Goal: Task Accomplishment & Management: Manage account settings

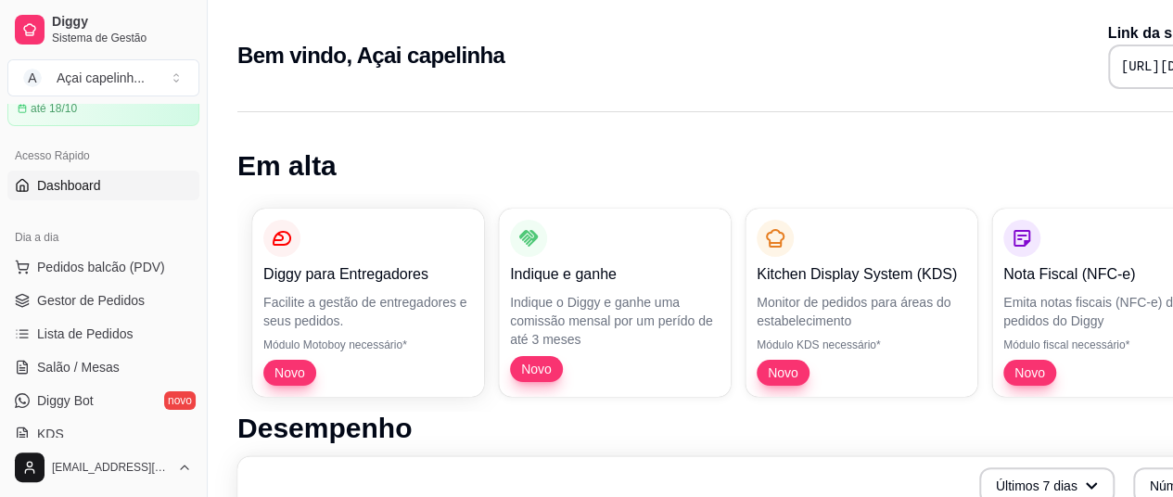
scroll to position [93, 0]
click at [111, 272] on span "Pedidos balcão (PDV)" at bounding box center [101, 266] width 128 height 19
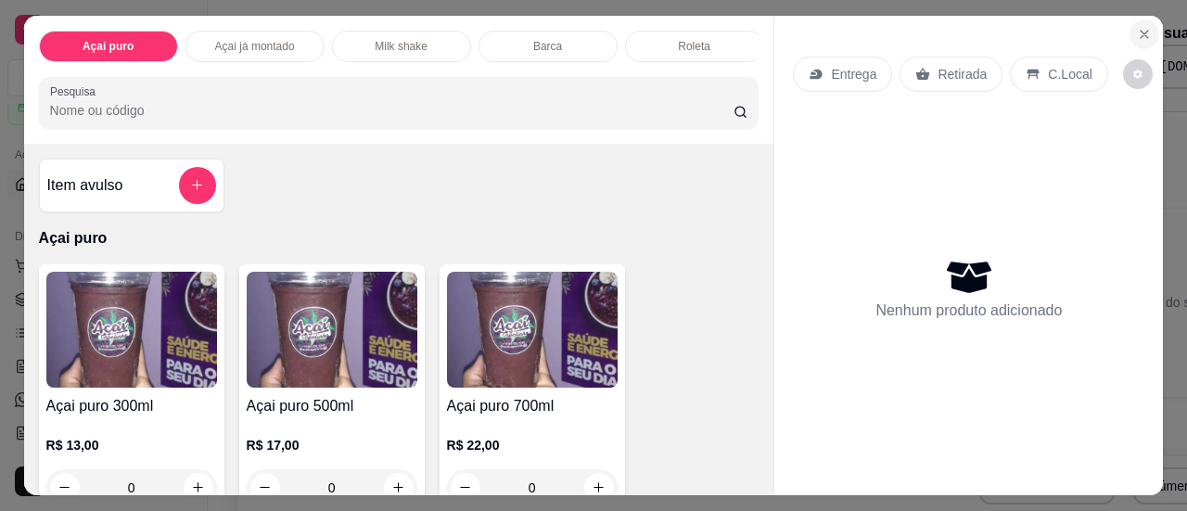
click at [1132, 34] on button "Close" at bounding box center [1144, 34] width 30 height 30
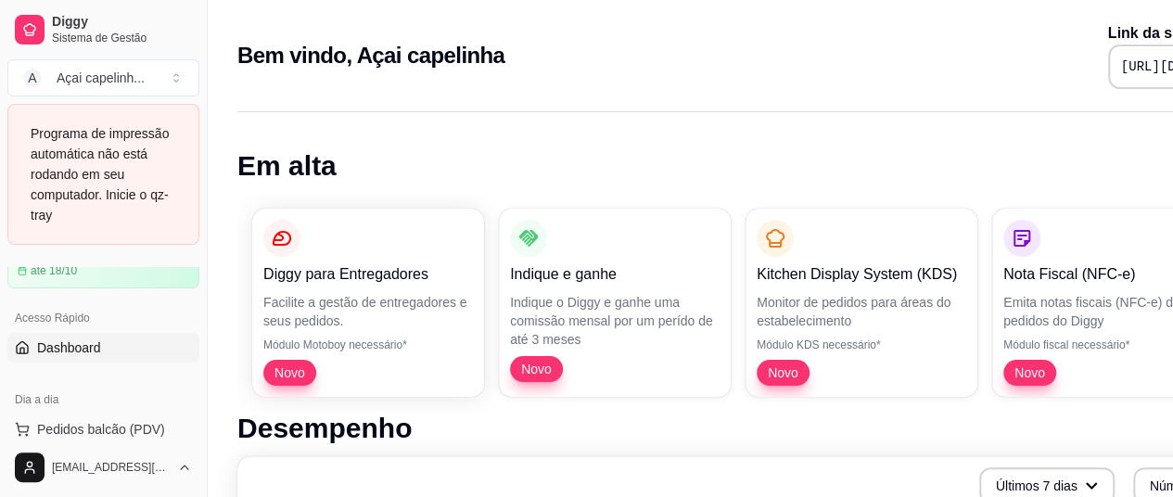
scroll to position [185, 0]
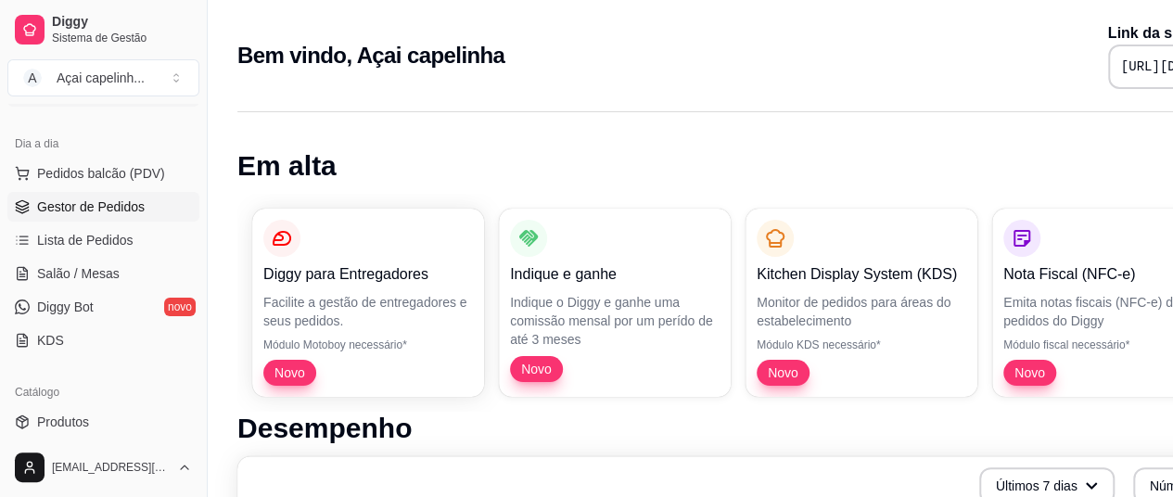
click at [121, 206] on span "Gestor de Pedidos" at bounding box center [91, 206] width 108 height 19
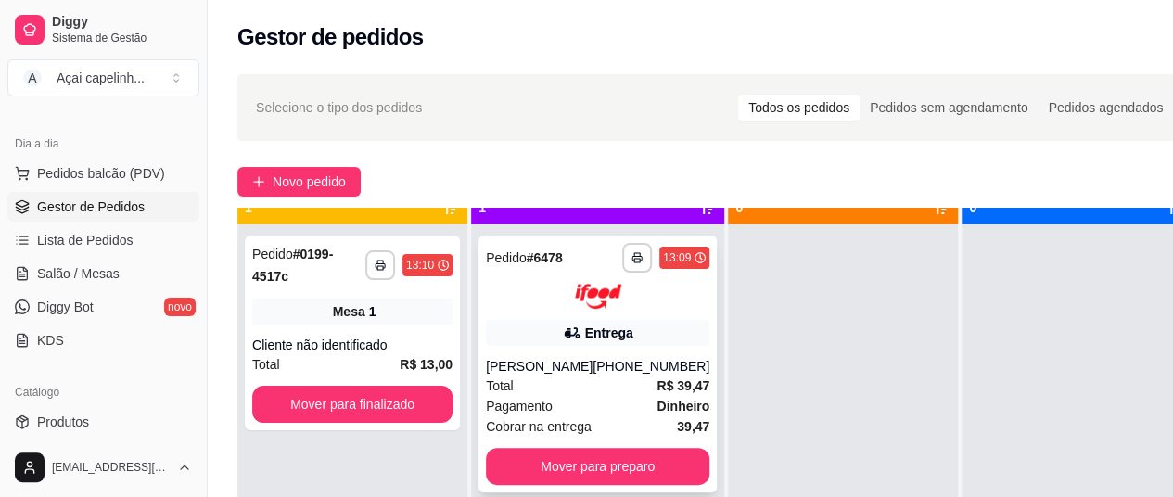
scroll to position [52, 0]
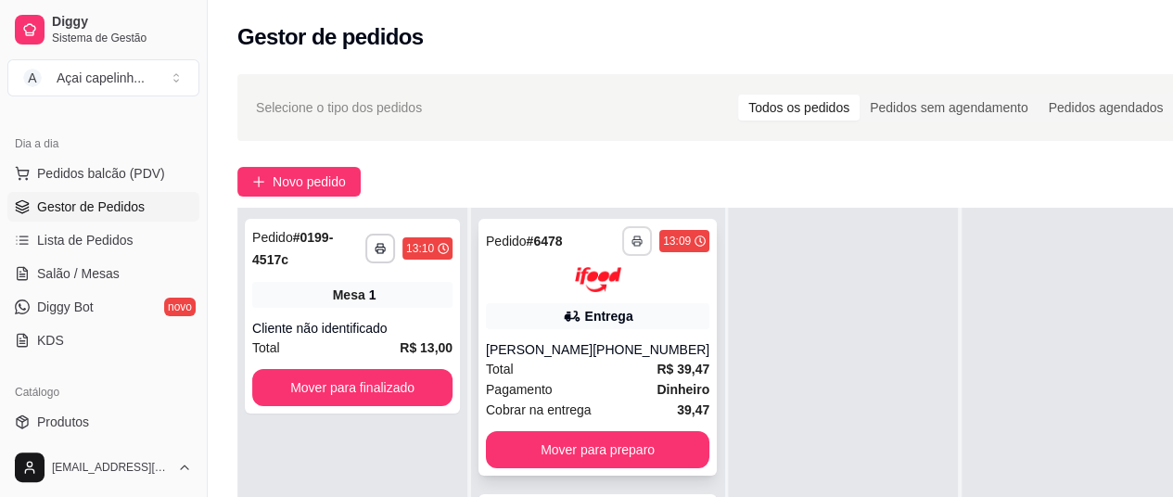
click at [634, 246] on rect "button" at bounding box center [637, 244] width 6 height 4
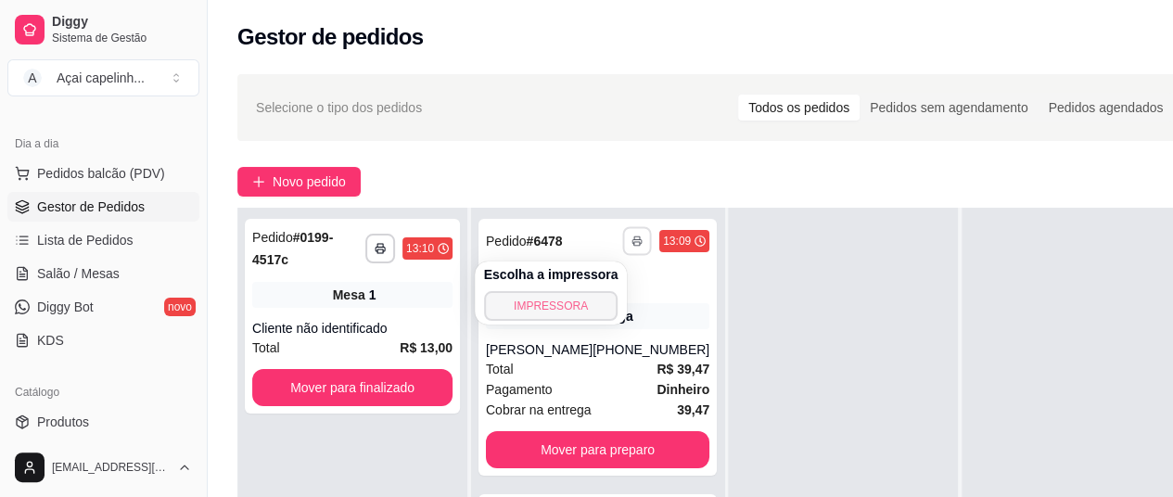
click at [575, 309] on button "IMPRESSORA" at bounding box center [551, 306] width 134 height 30
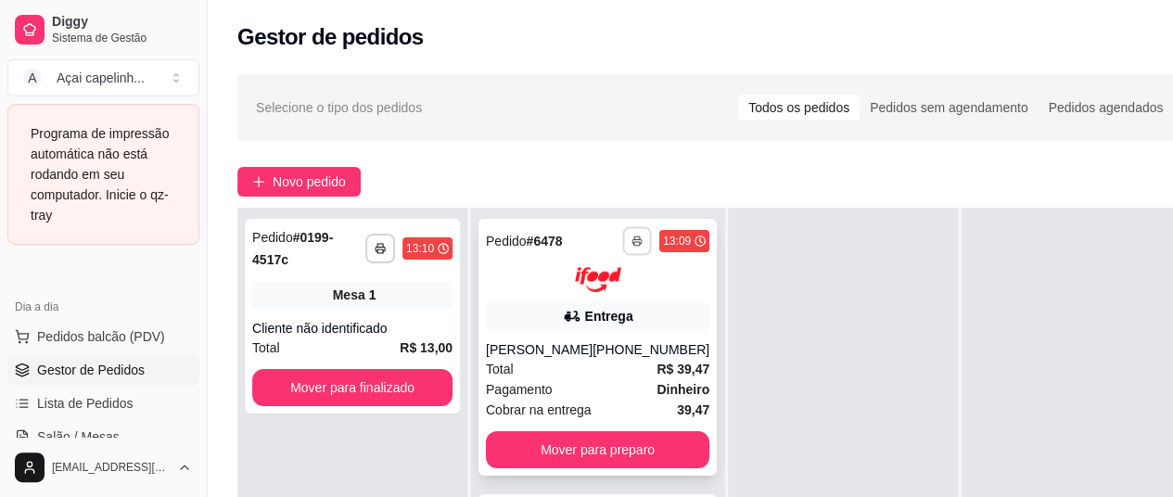
click at [632, 240] on icon "button" at bounding box center [636, 242] width 9 height 4
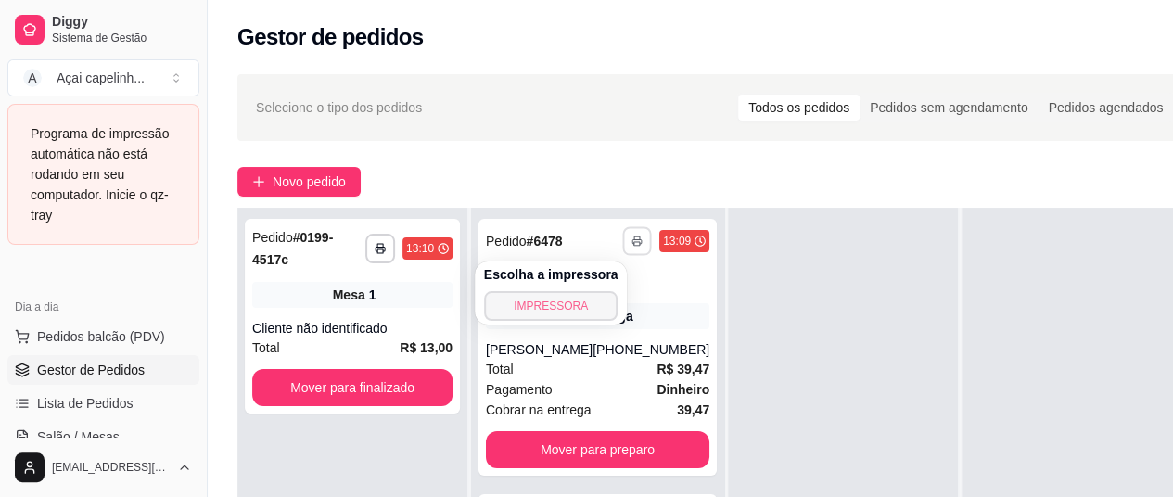
click at [546, 305] on button "IMPRESSORA" at bounding box center [551, 306] width 134 height 30
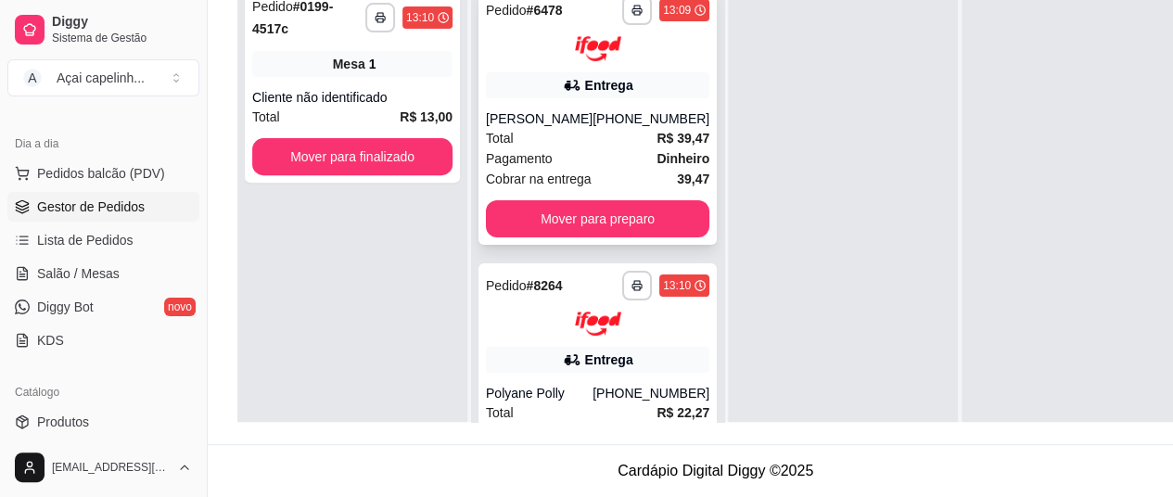
scroll to position [0, 0]
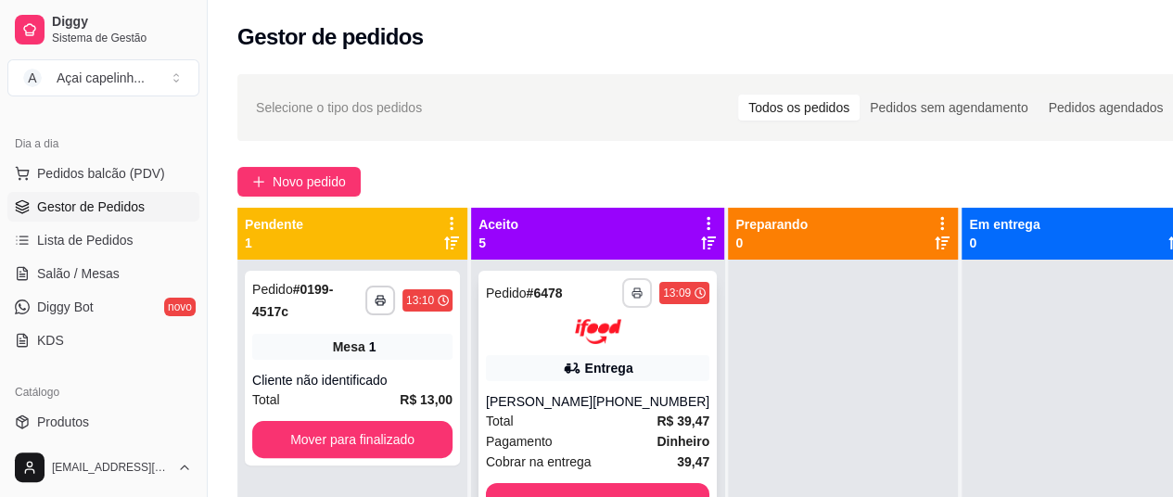
click at [634, 298] on rect "button" at bounding box center [637, 296] width 6 height 4
click at [567, 359] on button "IMPRESSORA" at bounding box center [551, 358] width 134 height 30
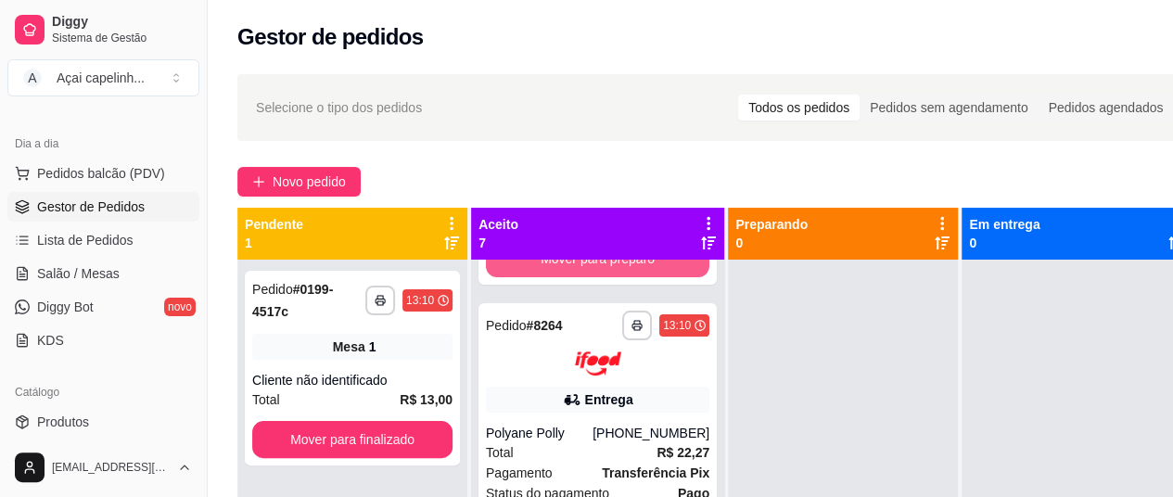
scroll to position [247, 0]
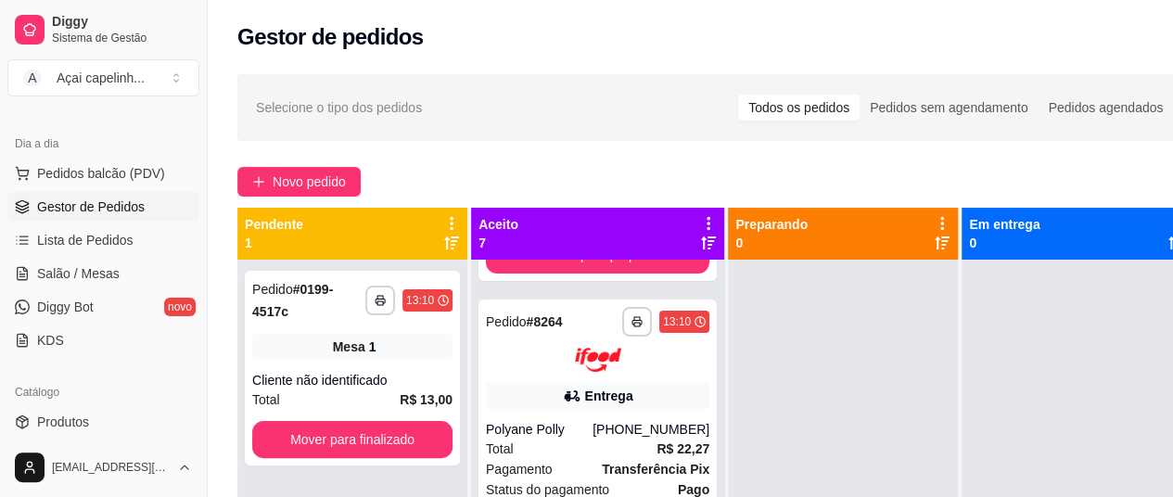
click at [575, 359] on img at bounding box center [598, 360] width 46 height 25
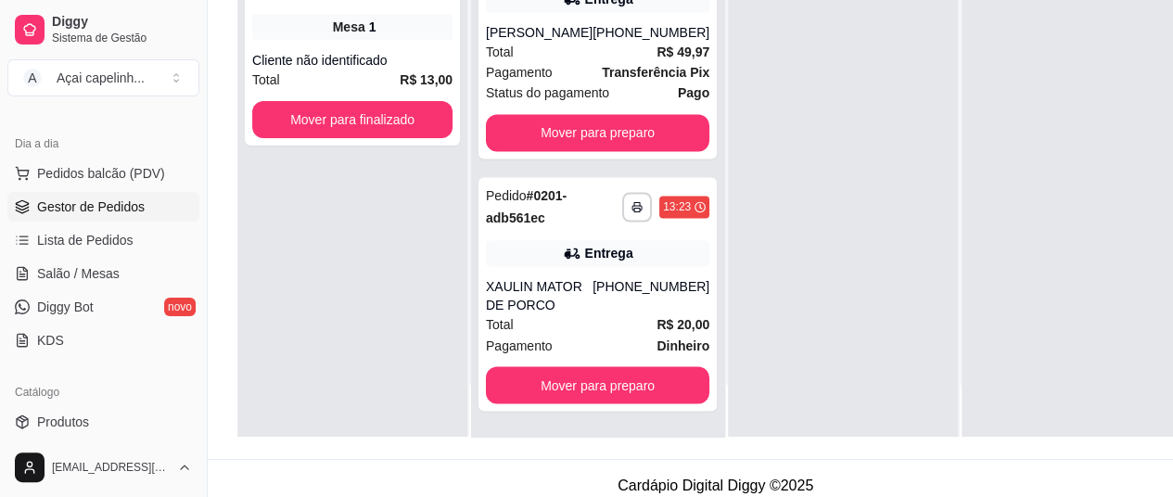
scroll to position [269, 0]
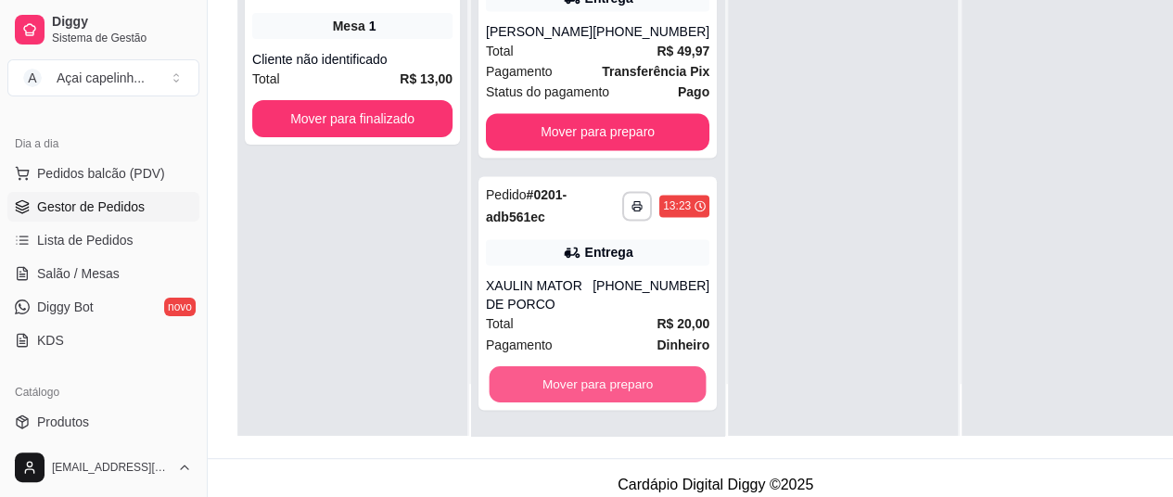
click at [588, 381] on button "Mover para preparo" at bounding box center [597, 384] width 217 height 36
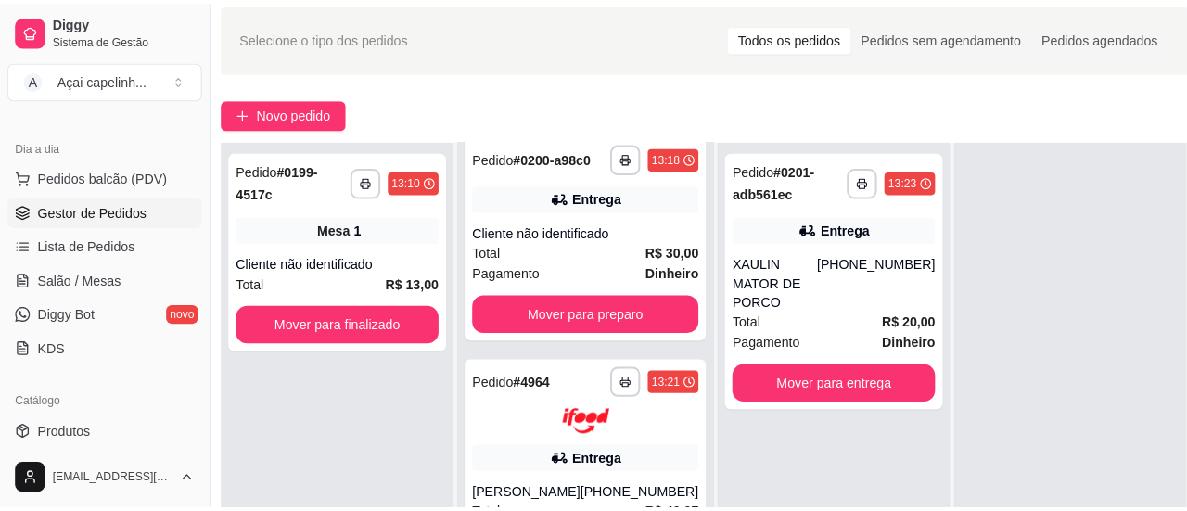
scroll to position [52, 18]
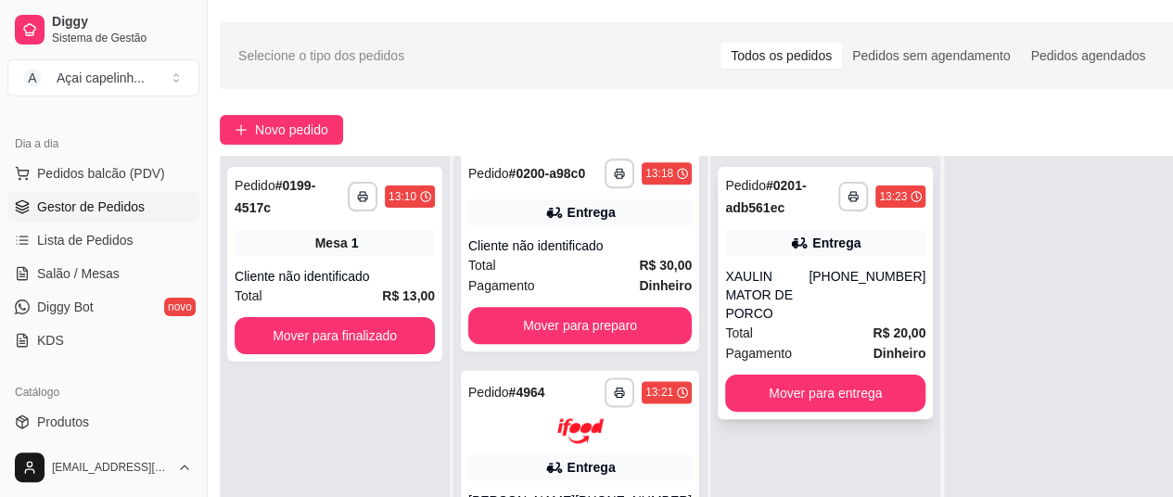
click at [790, 247] on icon at bounding box center [799, 243] width 19 height 19
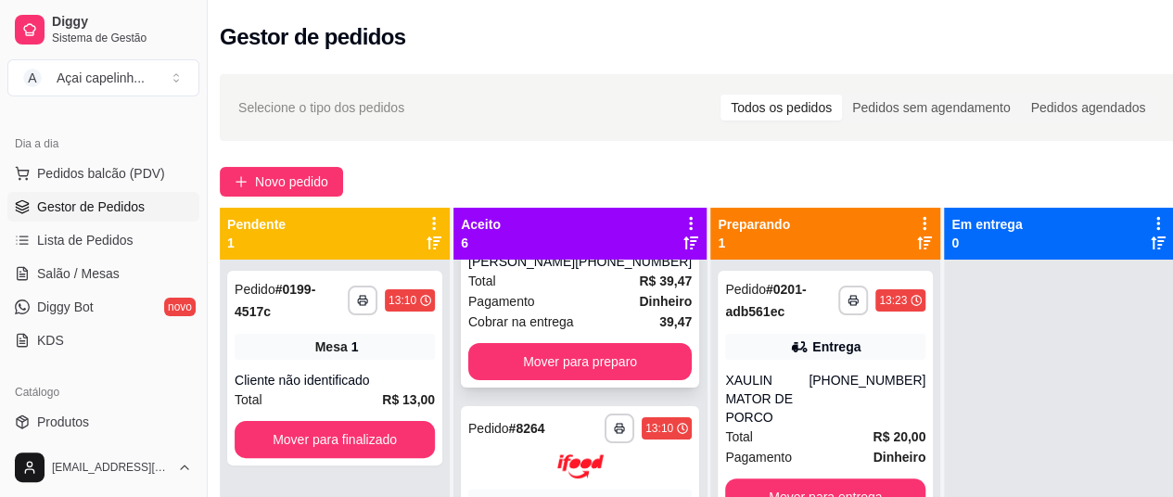
scroll to position [139, 0]
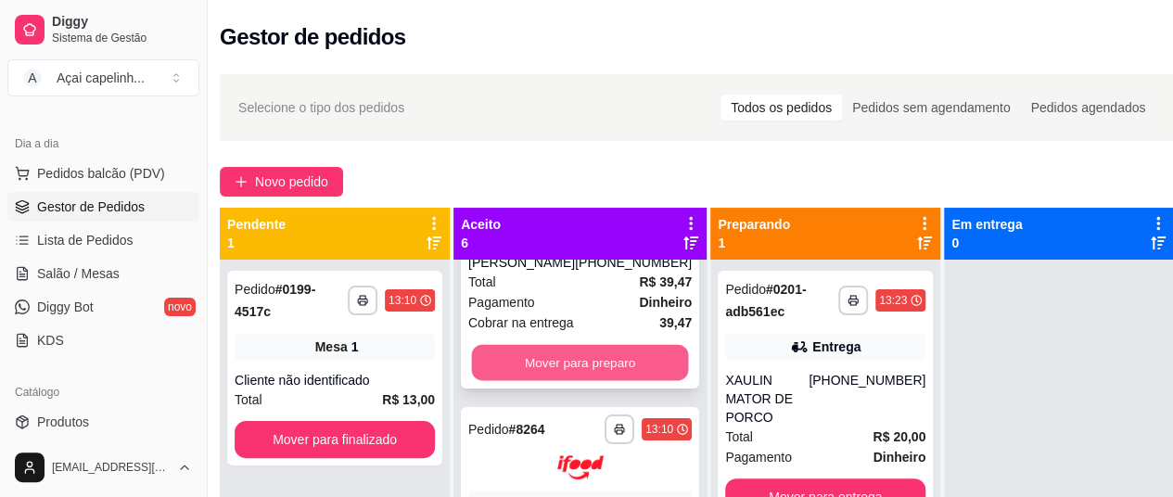
click at [575, 368] on button "Mover para preparo" at bounding box center [580, 362] width 217 height 36
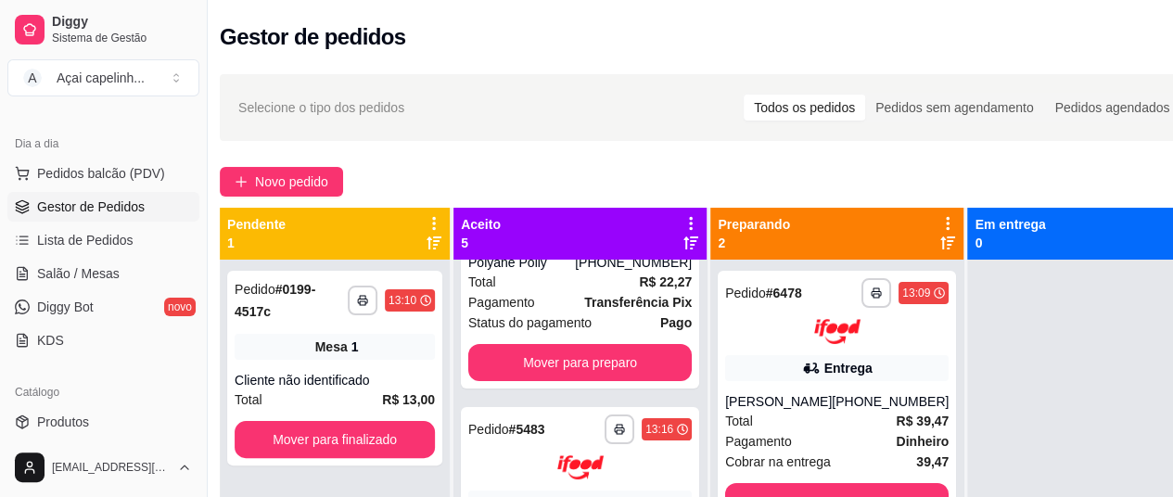
scroll to position [0, 0]
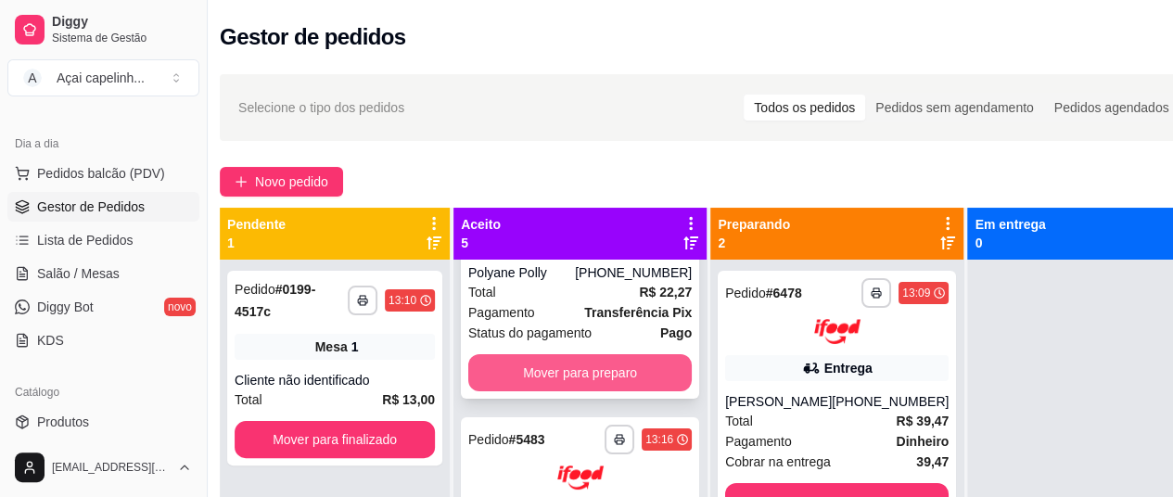
click at [591, 361] on button "Mover para preparo" at bounding box center [579, 372] width 223 height 37
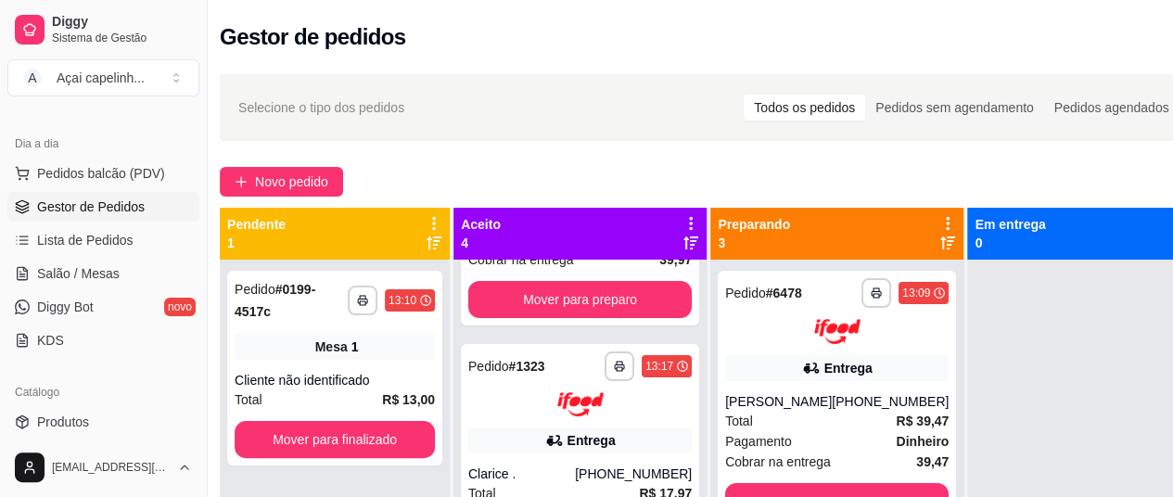
scroll to position [206, 0]
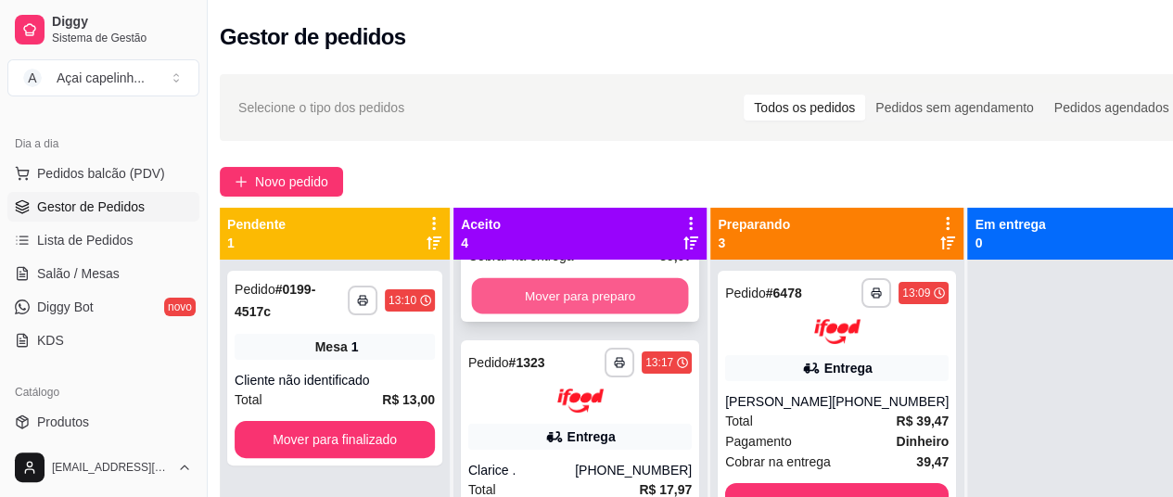
click at [587, 311] on button "Mover para preparo" at bounding box center [580, 295] width 217 height 36
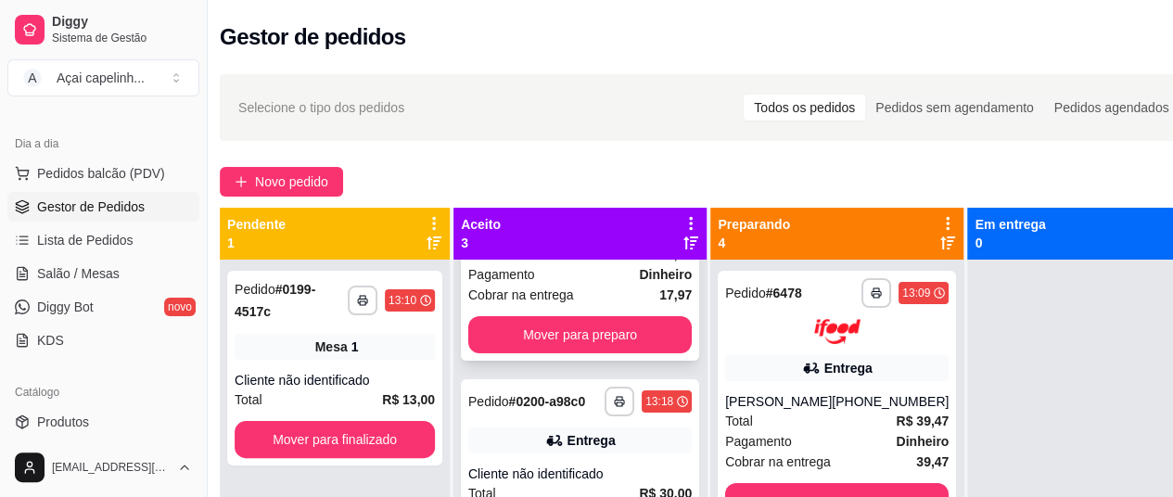
scroll to position [172, 0]
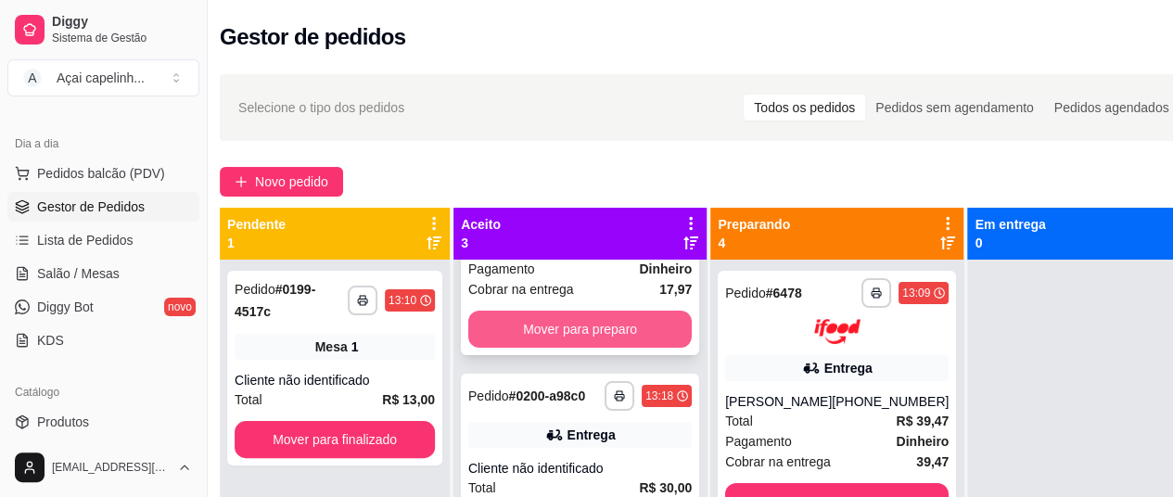
click at [584, 326] on button "Mover para preparo" at bounding box center [579, 329] width 223 height 37
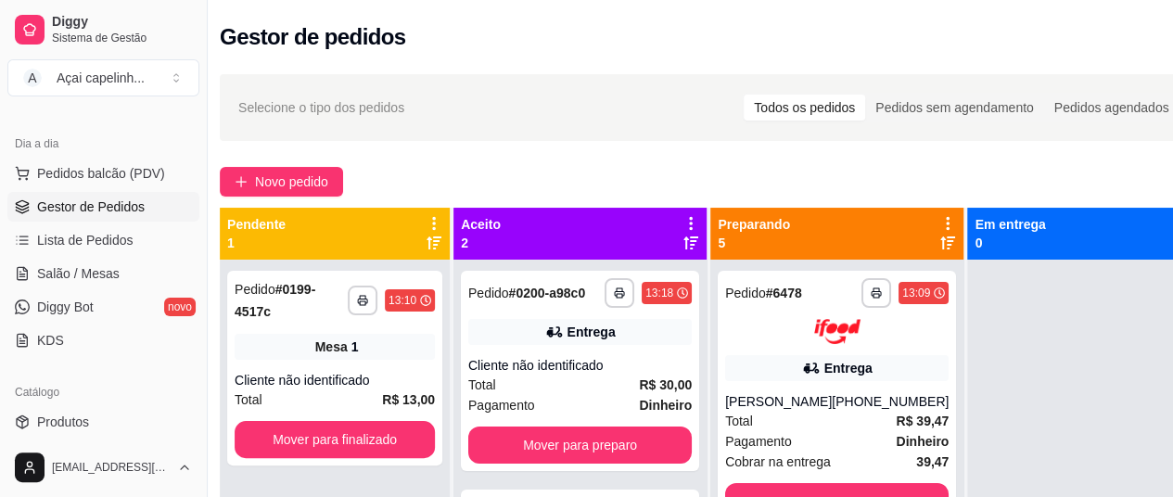
scroll to position [16, 0]
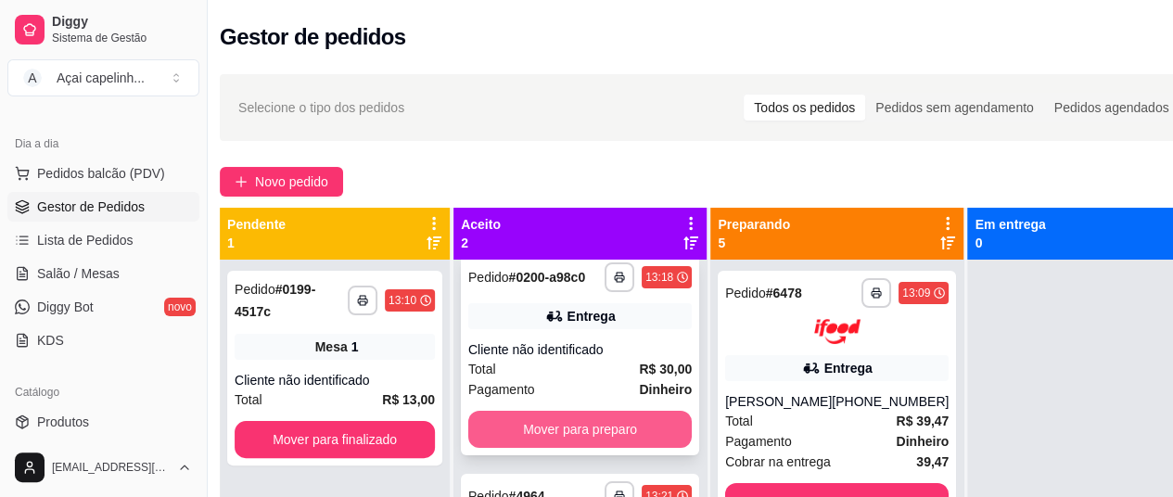
click at [522, 433] on button "Mover para preparo" at bounding box center [579, 429] width 223 height 37
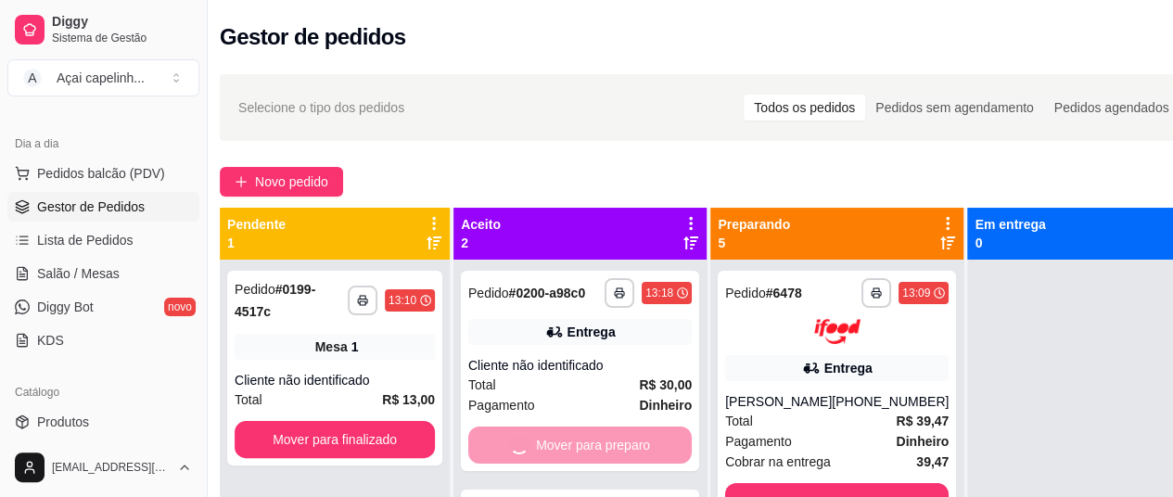
scroll to position [52, 0]
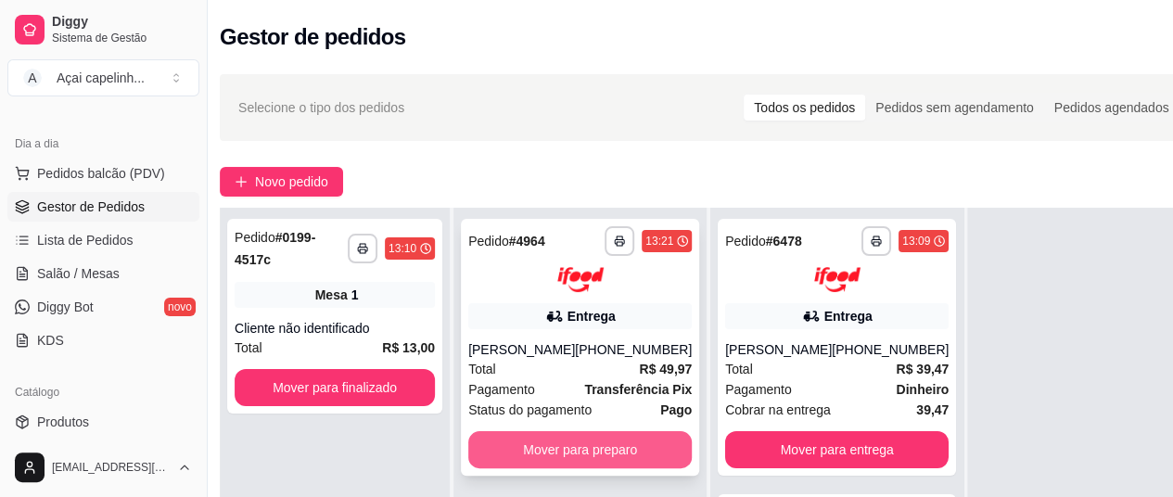
click at [521, 453] on button "Mover para preparo" at bounding box center [579, 449] width 223 height 37
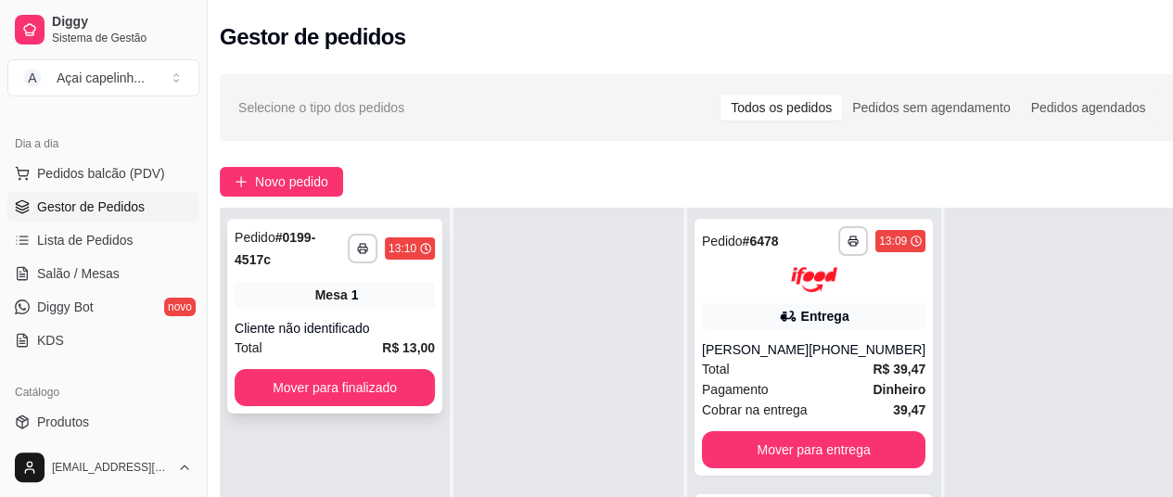
click at [260, 391] on button "Mover para finalizado" at bounding box center [335, 387] width 200 height 37
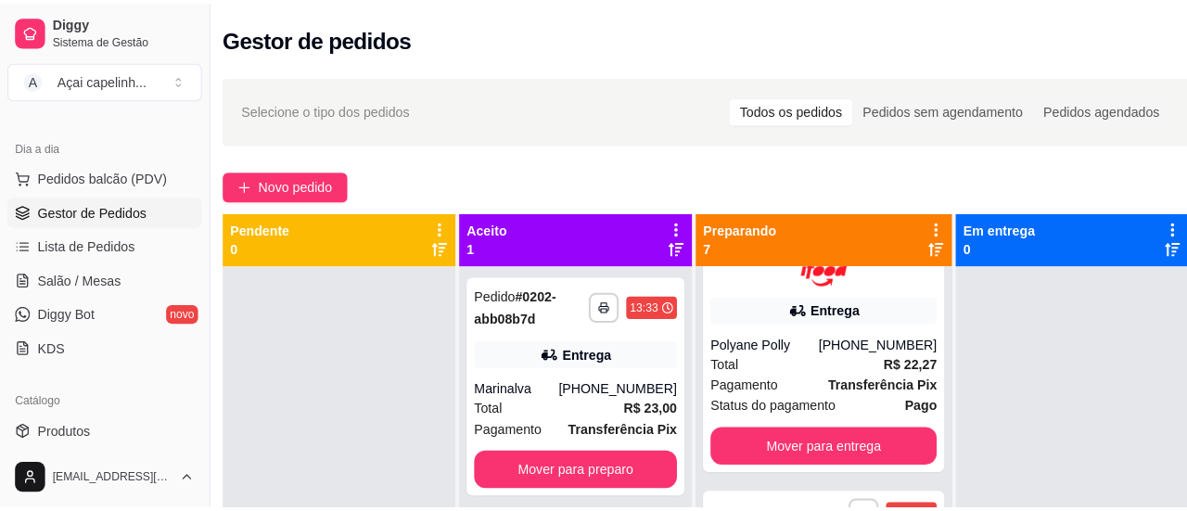
scroll to position [340, 0]
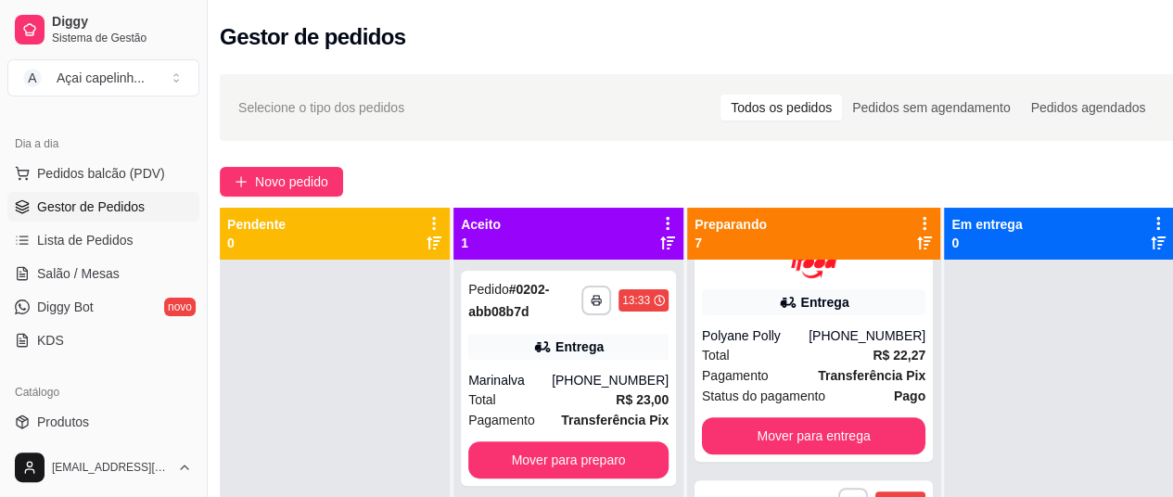
click at [812, 351] on div "Total R$ 22,27" at bounding box center [813, 355] width 223 height 20
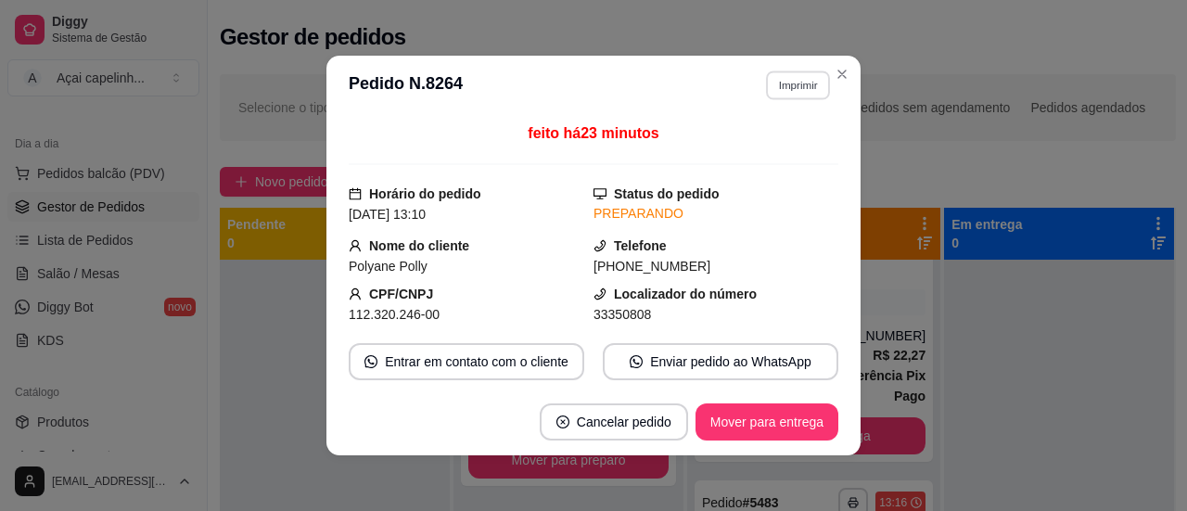
click at [777, 84] on button "Imprimir" at bounding box center [798, 84] width 64 height 29
click at [734, 148] on button "IMPRESSORA" at bounding box center [758, 150] width 130 height 29
click at [805, 82] on button "Imprimir" at bounding box center [798, 85] width 66 height 30
click at [738, 145] on button "IMPRESSORA" at bounding box center [758, 151] width 134 height 30
